Goal: Navigation & Orientation: Find specific page/section

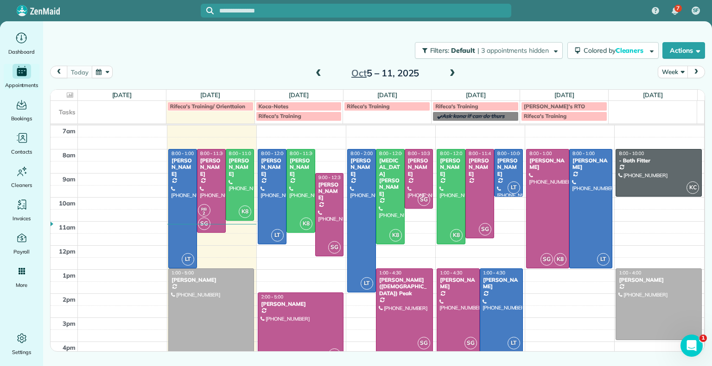
scroll to position [22, 0]
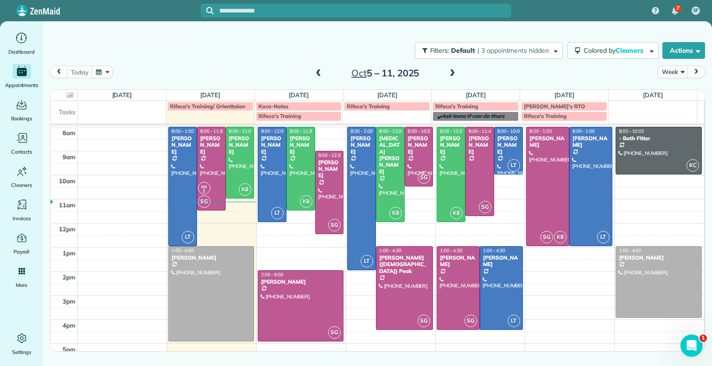
click at [453, 76] on span at bounding box center [452, 73] width 10 height 8
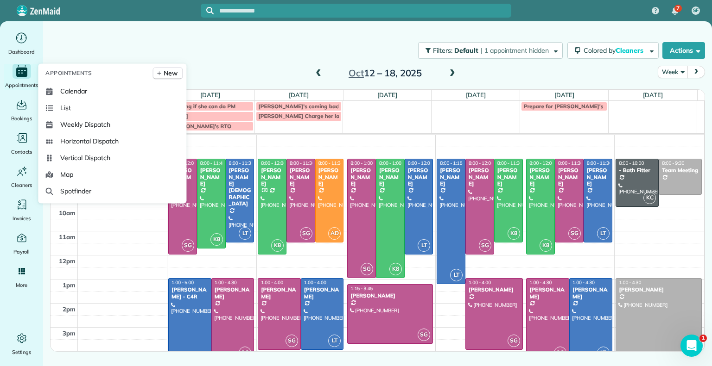
click at [18, 75] on icon "Main" at bounding box center [21, 72] width 11 height 9
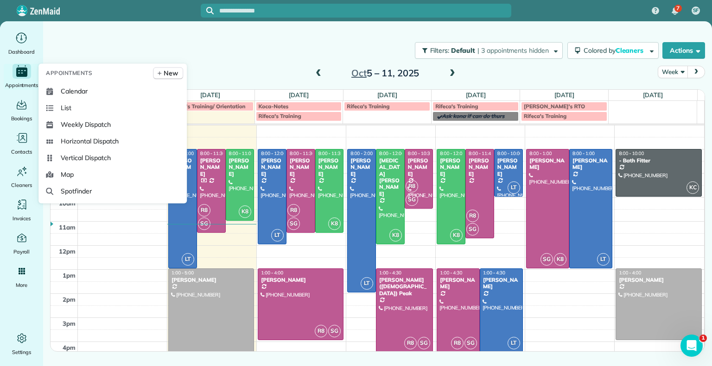
click at [20, 75] on icon "Main" at bounding box center [21, 72] width 11 height 9
